Goal: Find specific page/section: Find specific page/section

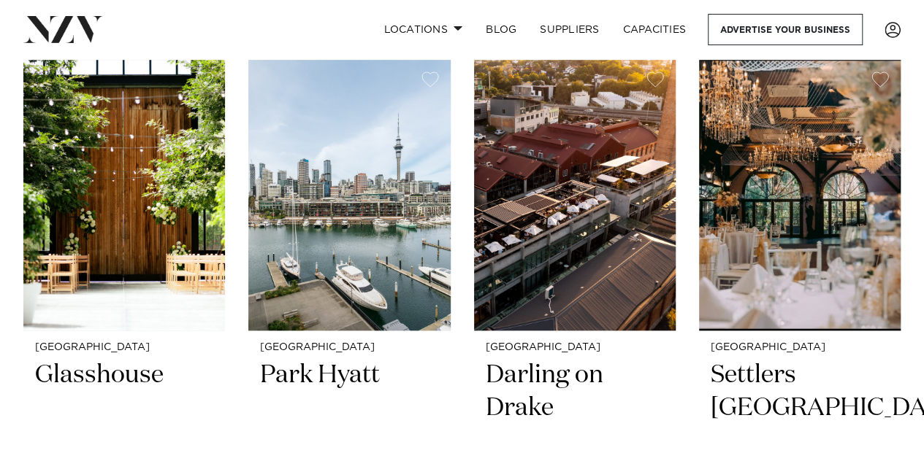
scroll to position [594, 0]
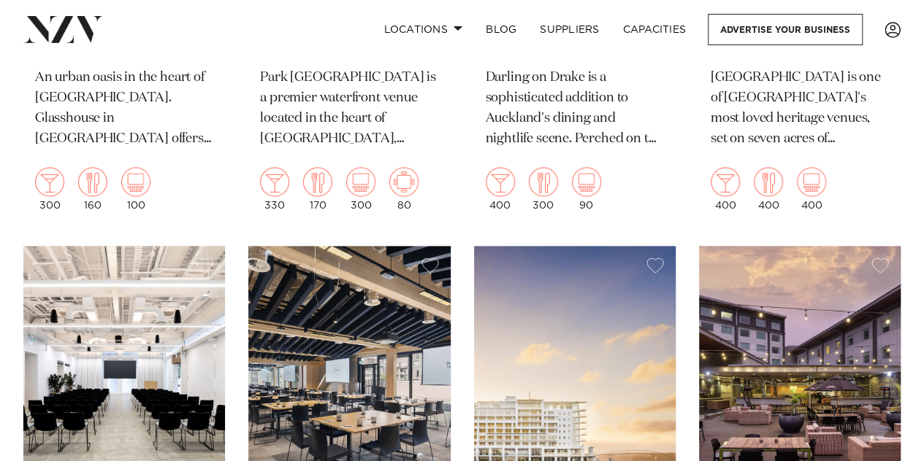
click at [553, 347] on img at bounding box center [575, 381] width 202 height 271
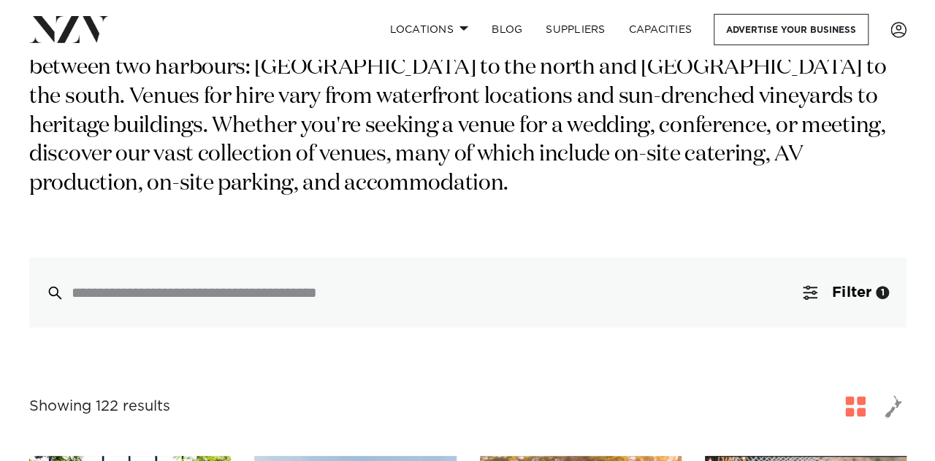
scroll to position [200, 0]
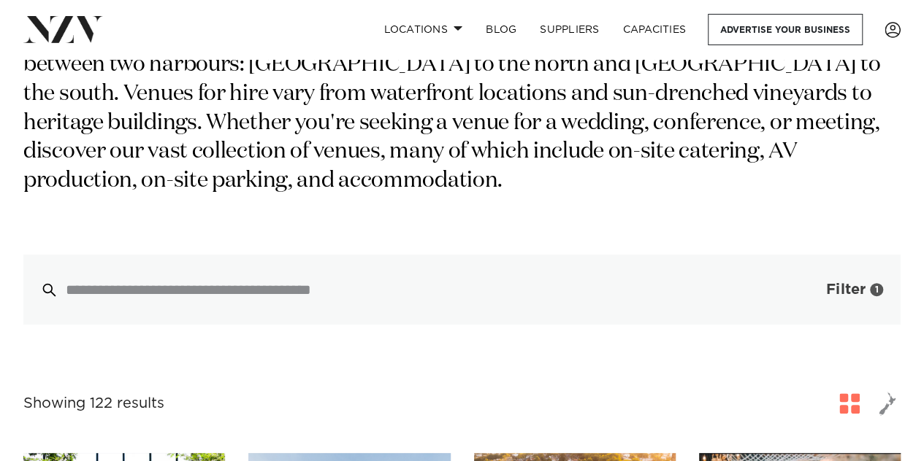
click at [833, 271] on button "Filter 1" at bounding box center [839, 290] width 121 height 70
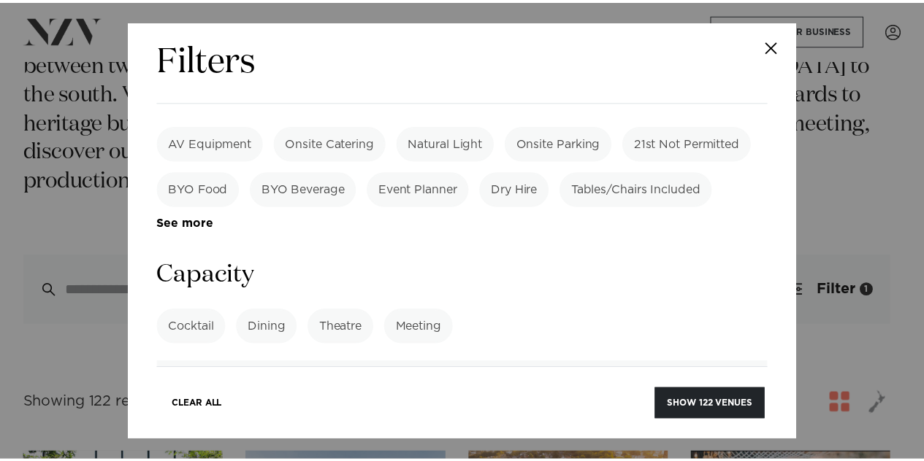
scroll to position [1056, 0]
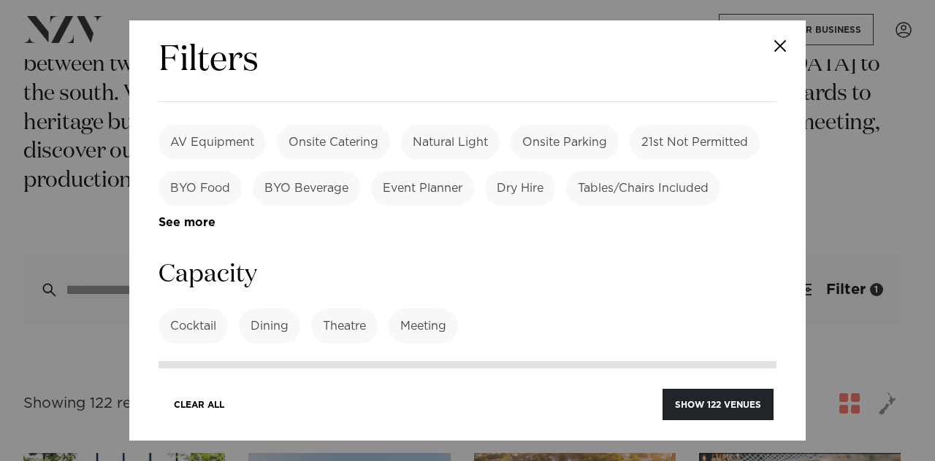
click at [249, 361] on input "number" at bounding box center [467, 380] width 618 height 39
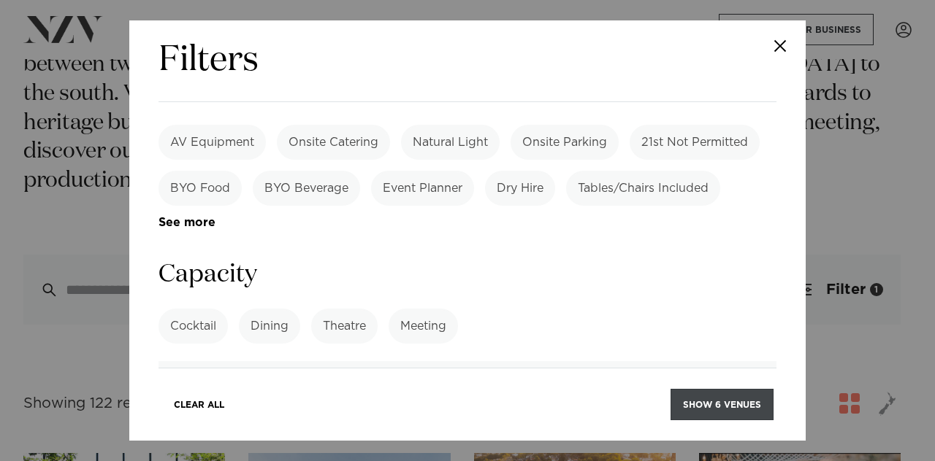
type input "***"
click at [728, 407] on button "Show 6 venues" at bounding box center [721, 404] width 103 height 31
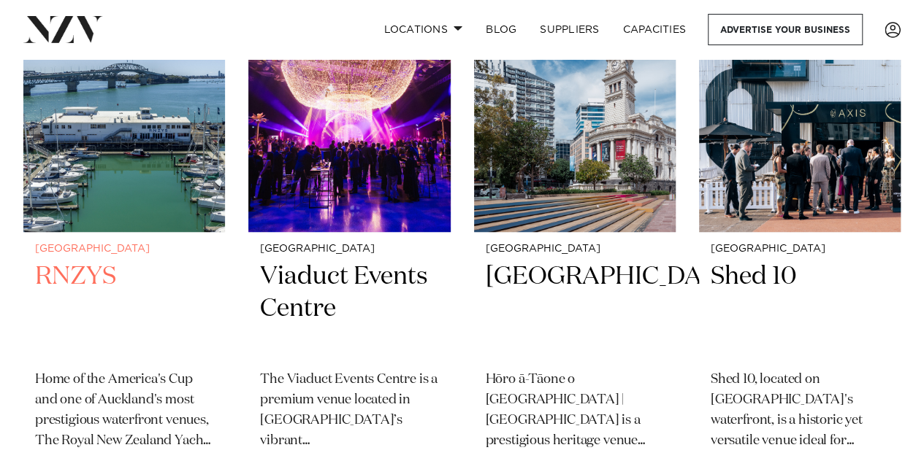
scroll to position [429, 0]
